Goal: Transaction & Acquisition: Purchase product/service

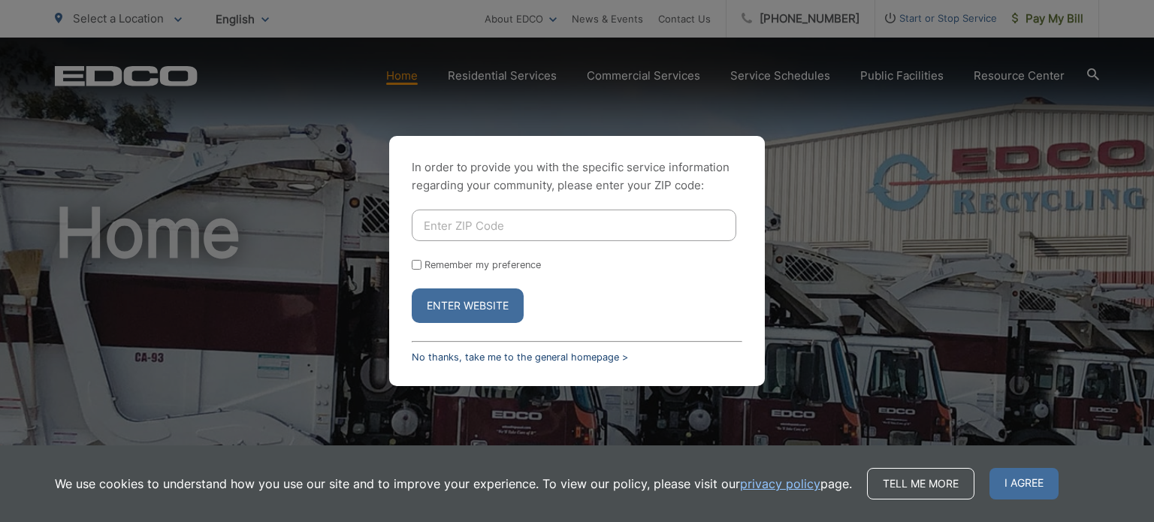
click at [423, 352] on link "No thanks, take me to the general homepage >" at bounding box center [520, 357] width 216 height 11
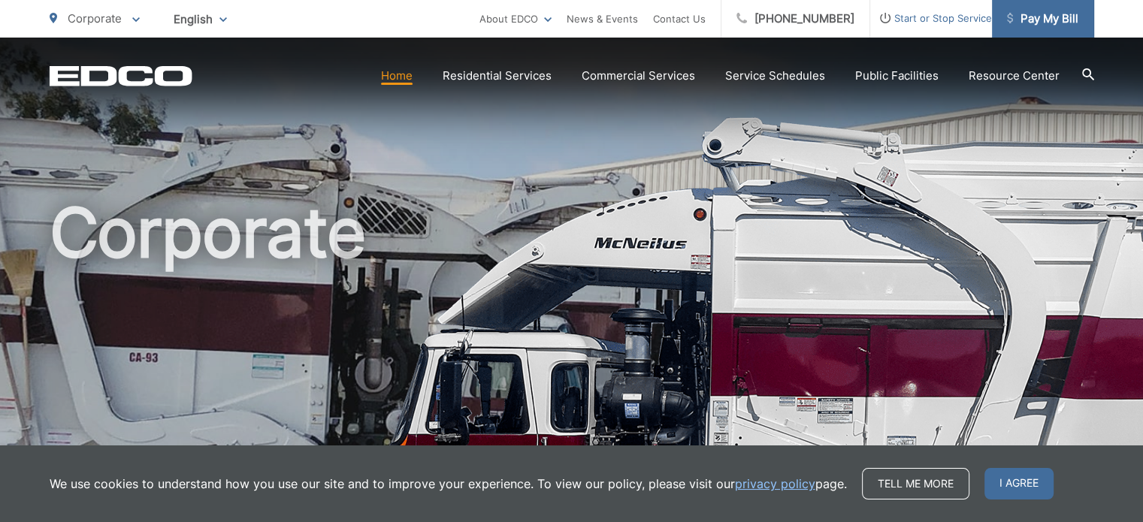
click at [1028, 12] on span "Pay My Bill" at bounding box center [1042, 19] width 71 height 18
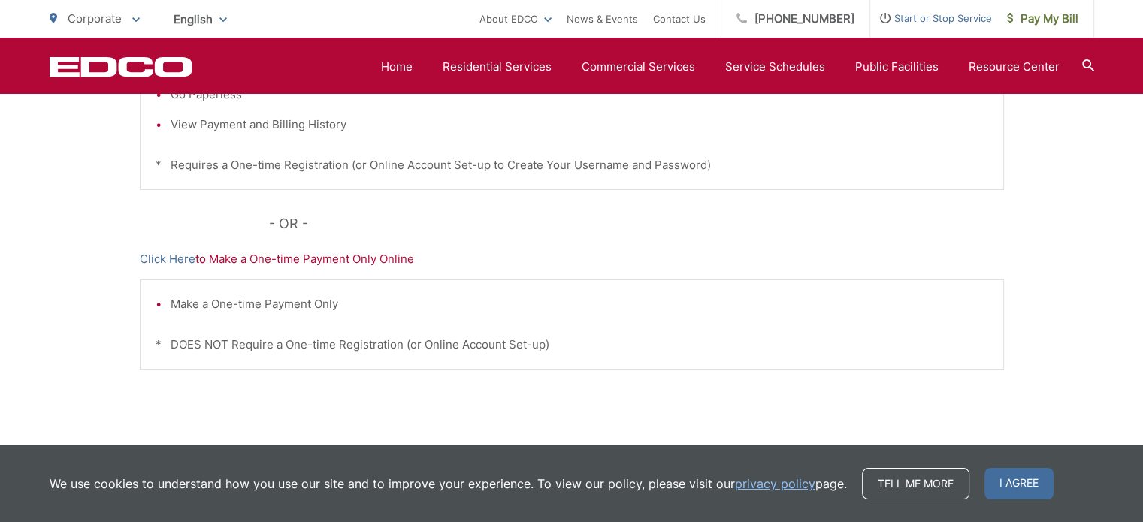
scroll to position [511, 0]
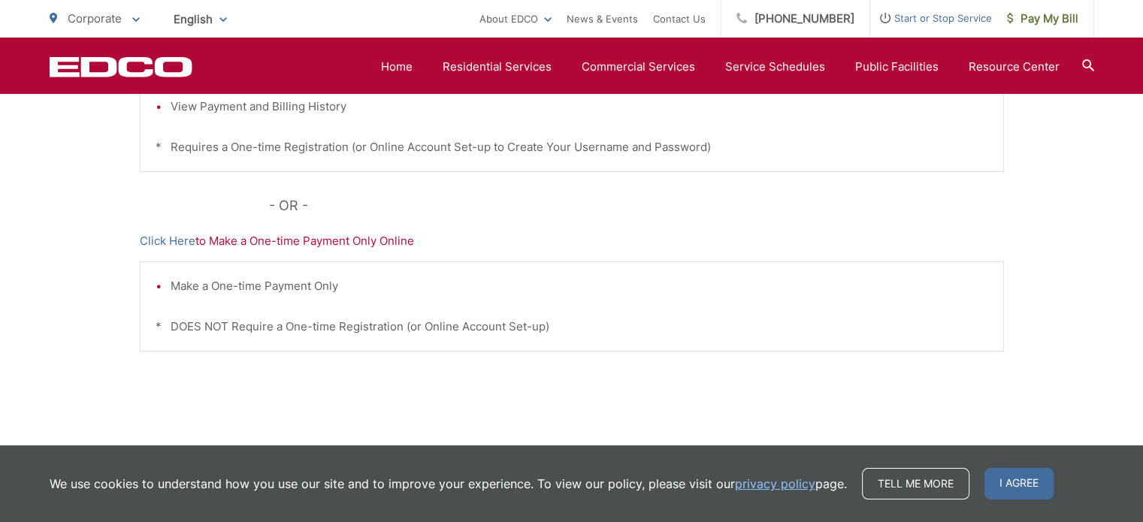
click at [376, 241] on p "Click Here to Make a One-time Payment Only Online" at bounding box center [572, 241] width 864 height 18
click at [179, 240] on link "Click Here" at bounding box center [168, 241] width 56 height 18
